Goal: Communication & Community: Answer question/provide support

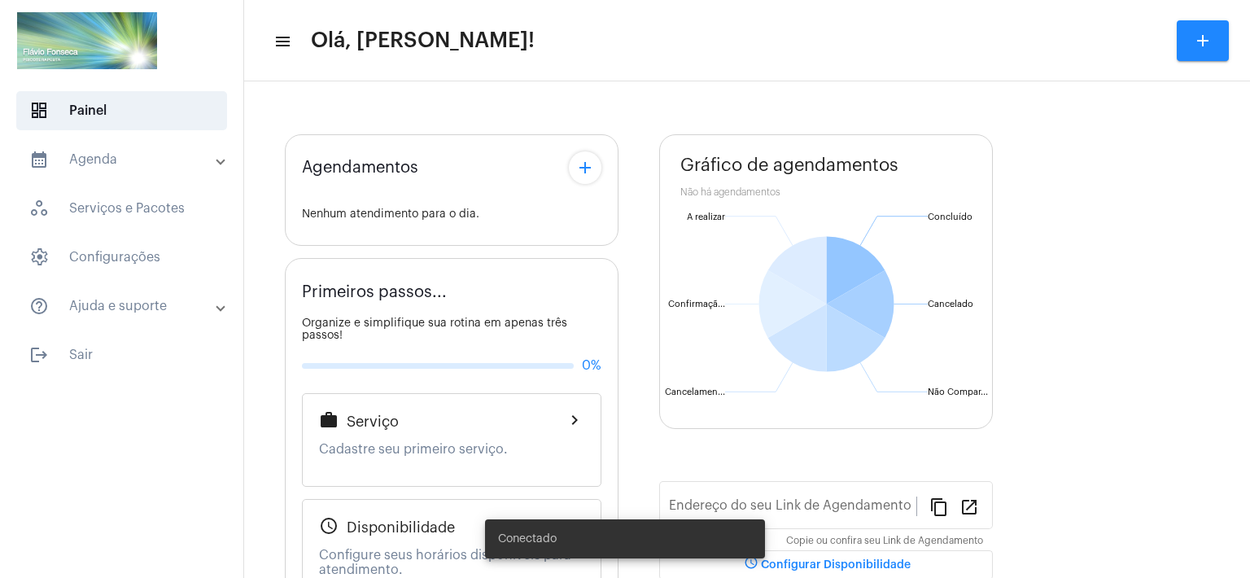
type input "[URL][DOMAIN_NAME]"
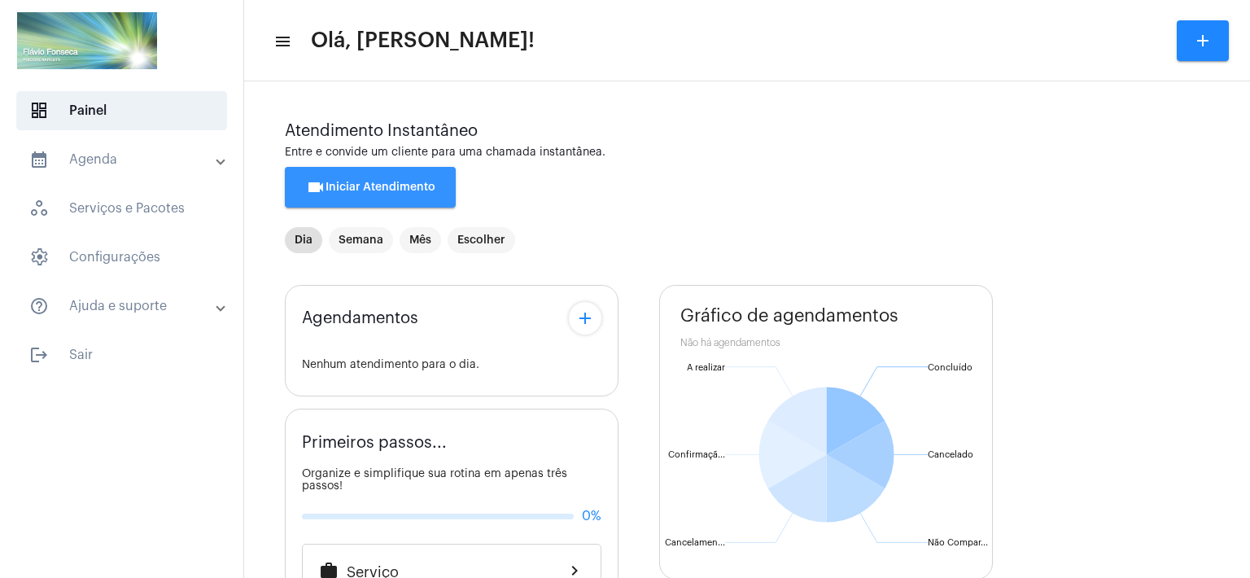
click at [384, 181] on button "videocam Iniciar Atendimento" at bounding box center [370, 187] width 171 height 41
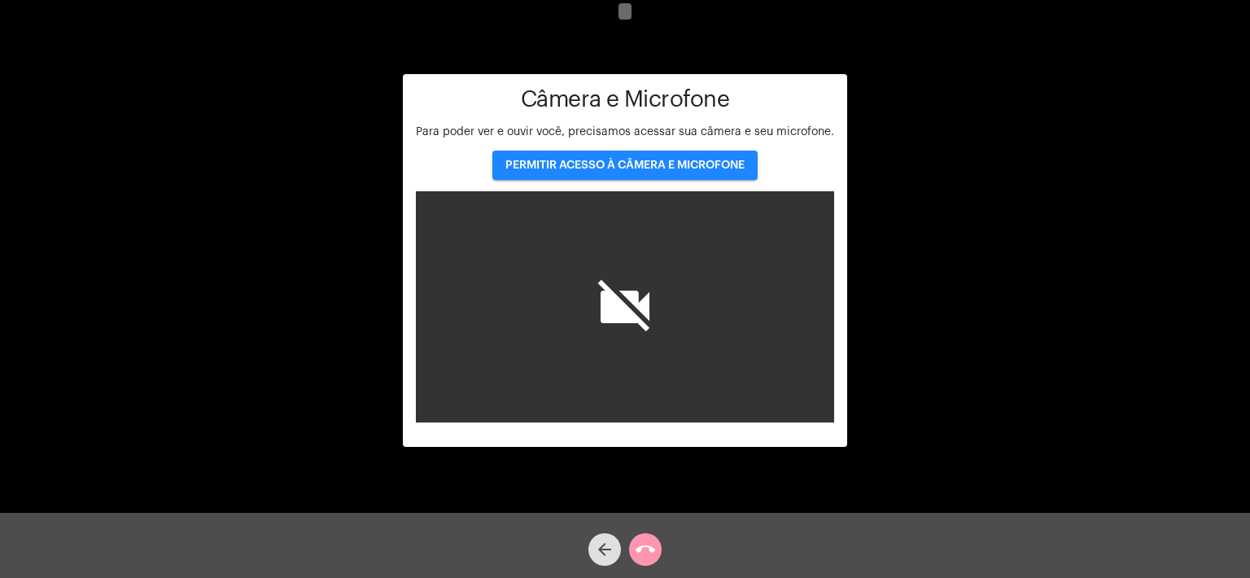
click at [614, 160] on span "PERMITIR ACESSO À CÂMERA E MICROFONE" at bounding box center [625, 165] width 239 height 11
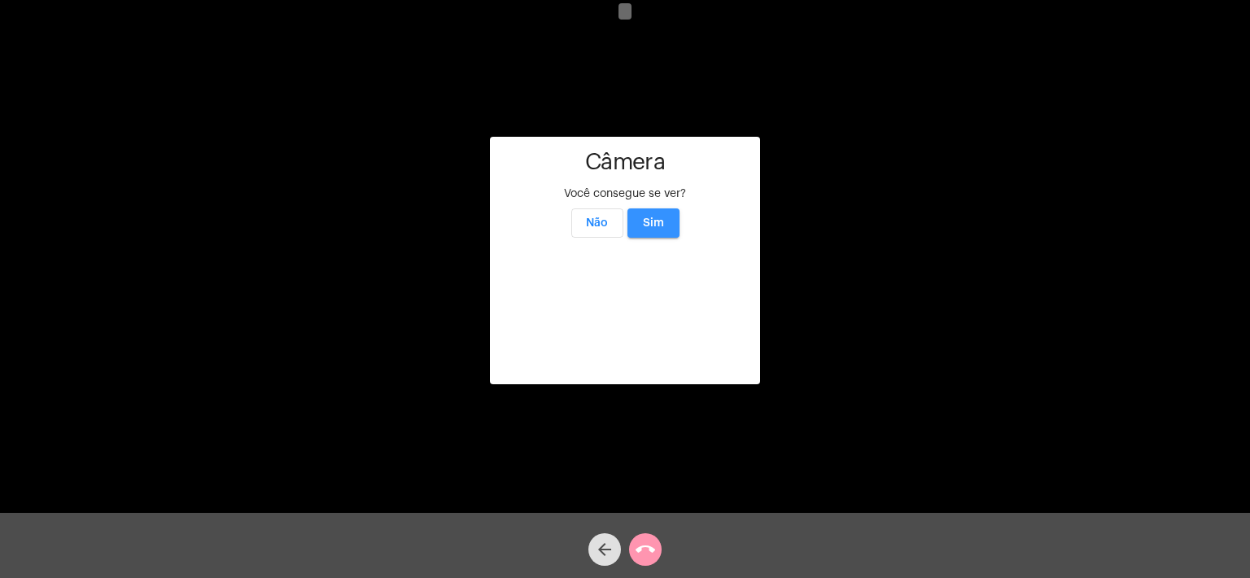
click at [661, 217] on span "Sim" at bounding box center [653, 222] width 21 height 11
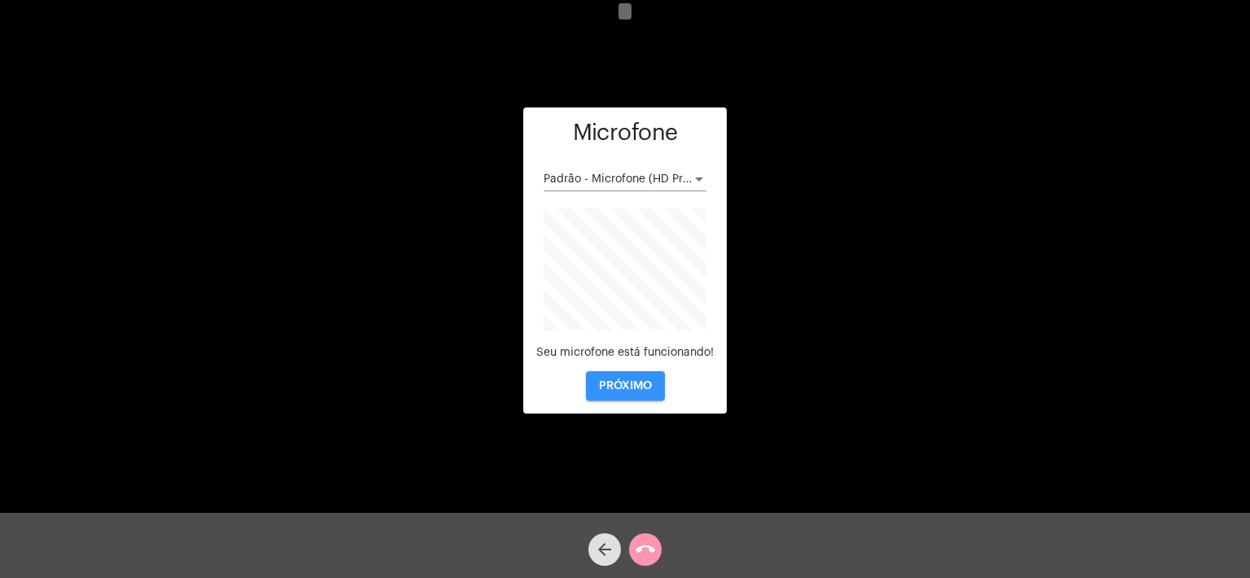
click at [635, 388] on span "PRÓXIMO" at bounding box center [625, 385] width 53 height 11
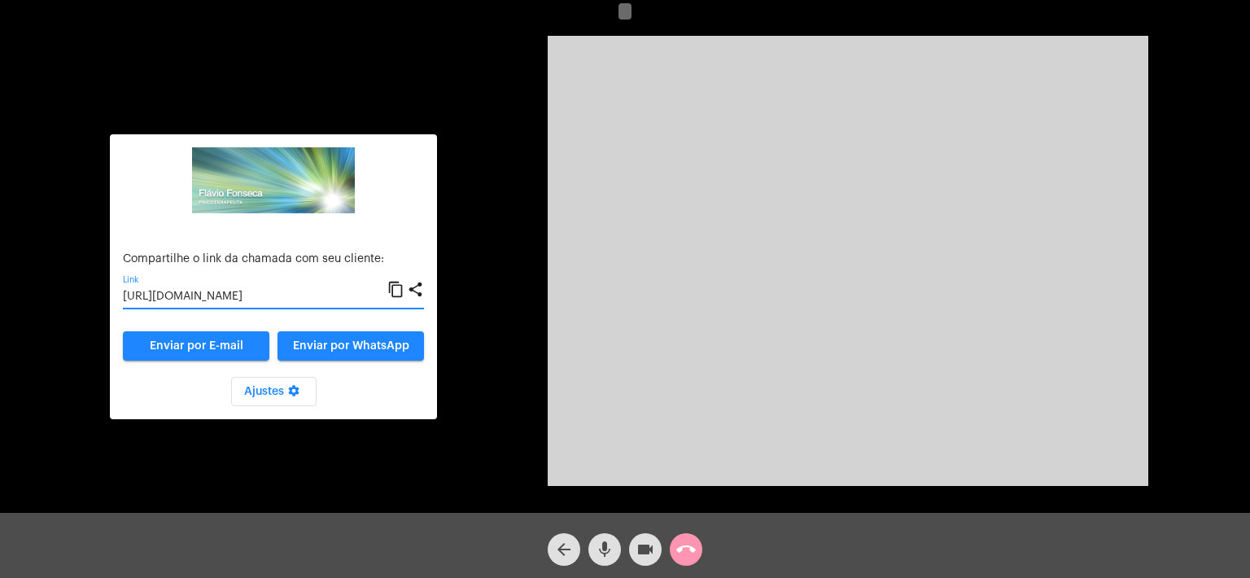
click at [296, 297] on input "[URL][DOMAIN_NAME]" at bounding box center [255, 297] width 265 height 13
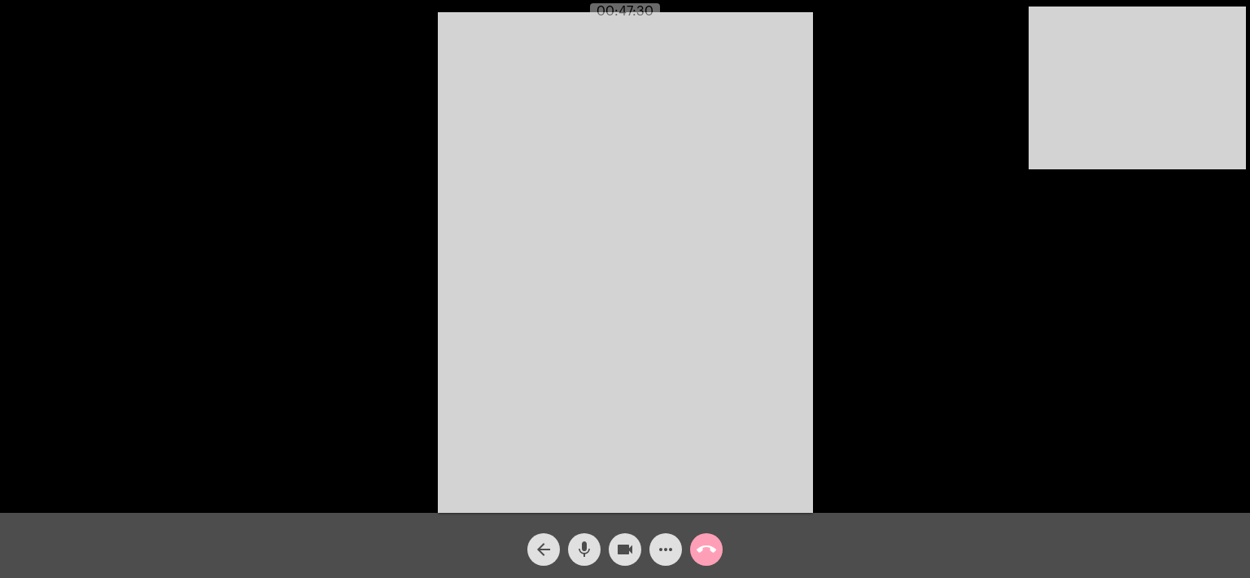
click at [707, 548] on mat-icon "call_end" at bounding box center [707, 550] width 20 height 20
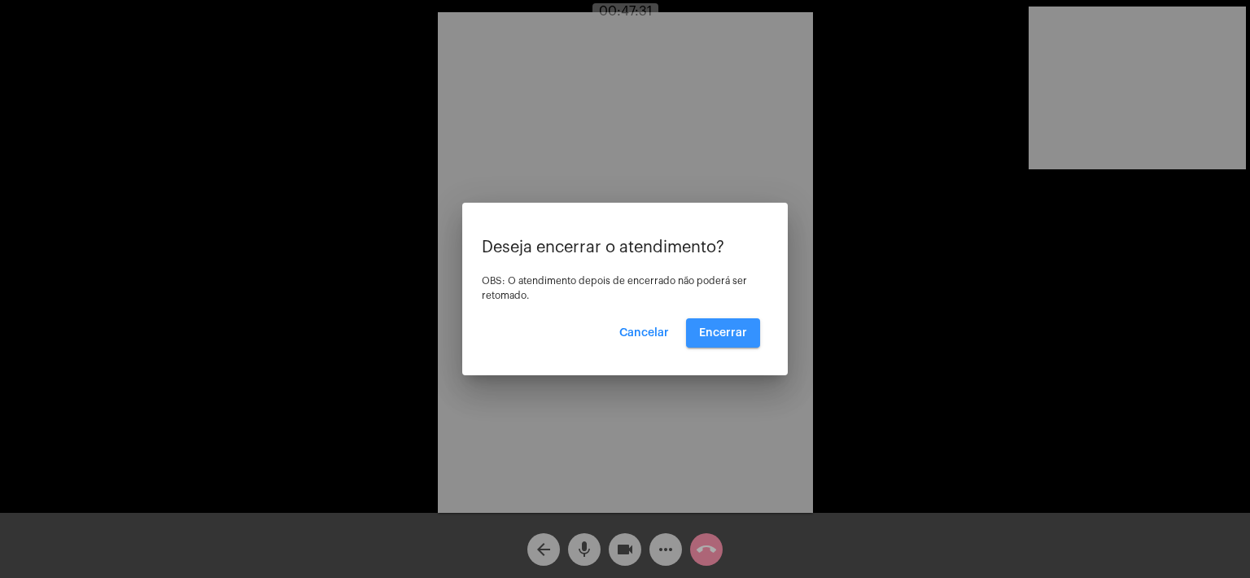
click at [720, 341] on button "Encerrar" at bounding box center [723, 332] width 74 height 29
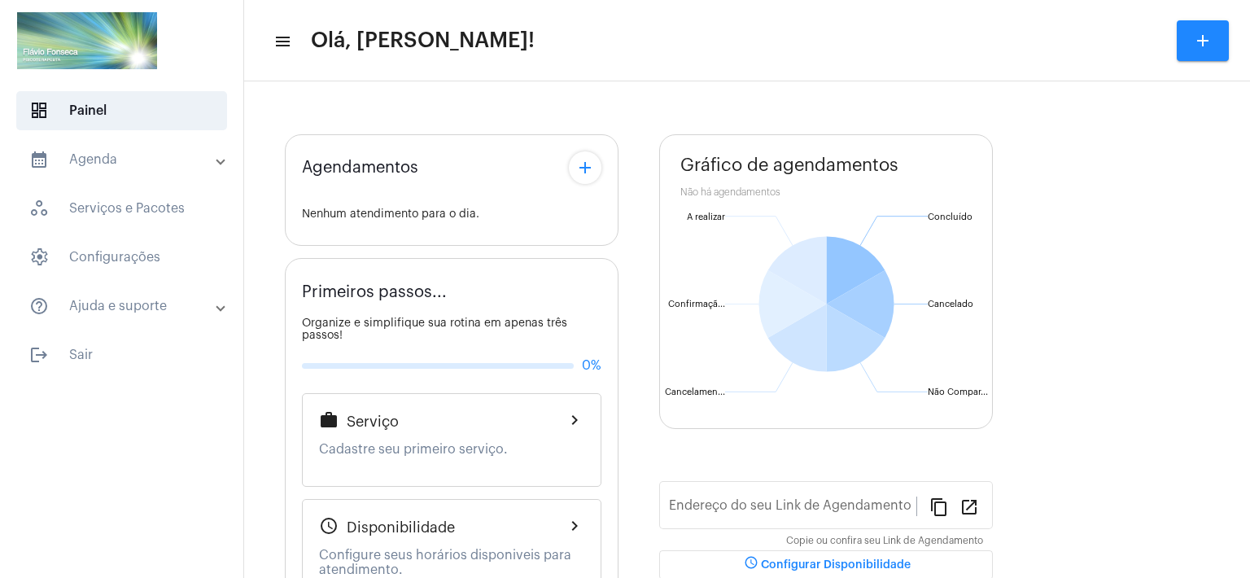
type input "[URL][DOMAIN_NAME]"
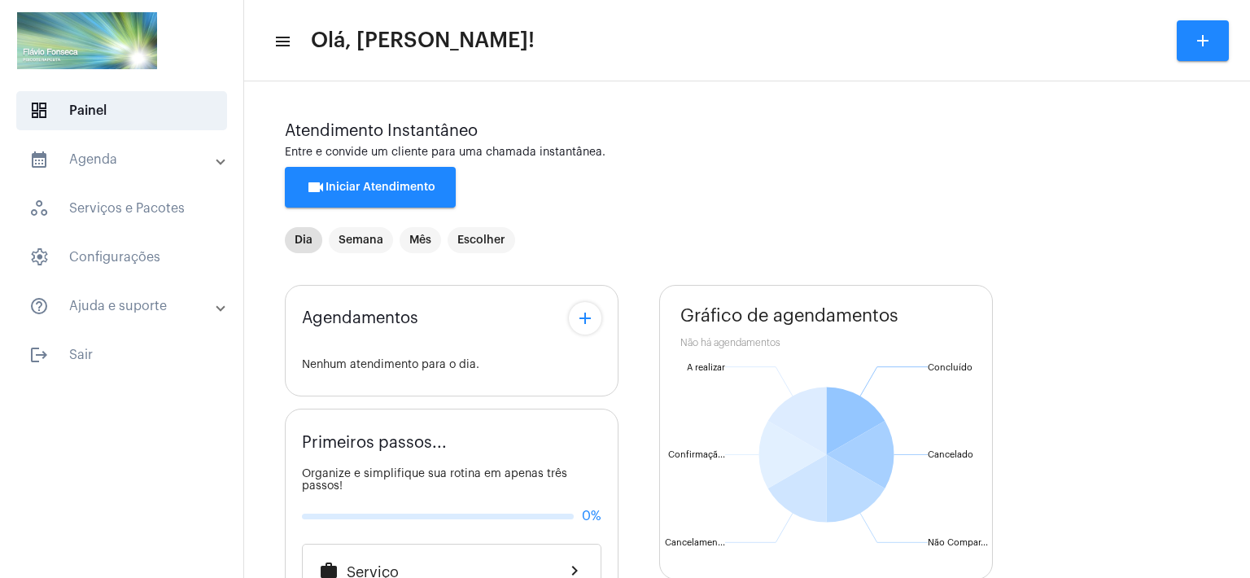
click at [837, 17] on mat-toolbar-row "menu Olá, [PERSON_NAME]! add" at bounding box center [747, 41] width 1006 height 52
